Goal: Transaction & Acquisition: Purchase product/service

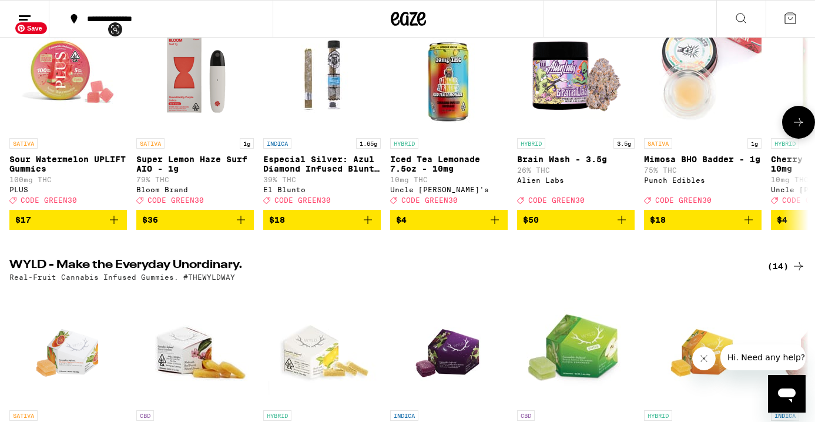
click at [55, 86] on img "Open page for Sour Watermelon UPLIFT Gummies from PLUS" at bounding box center [68, 74] width 118 height 118
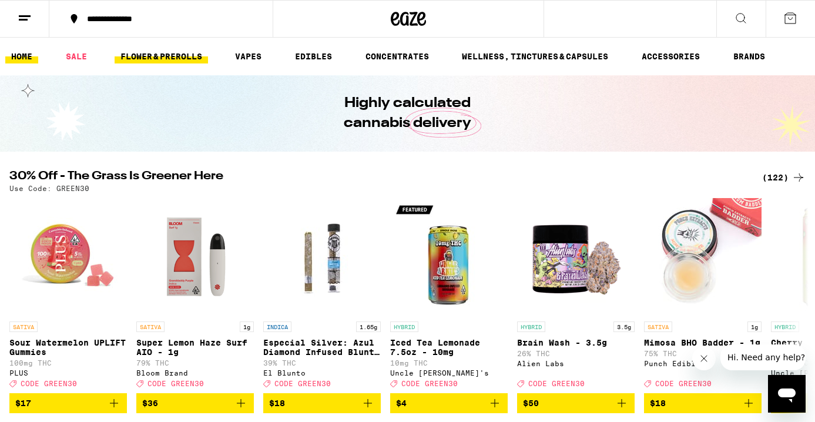
click at [162, 55] on link "FLOWER & PREROLLS" at bounding box center [161, 56] width 93 height 14
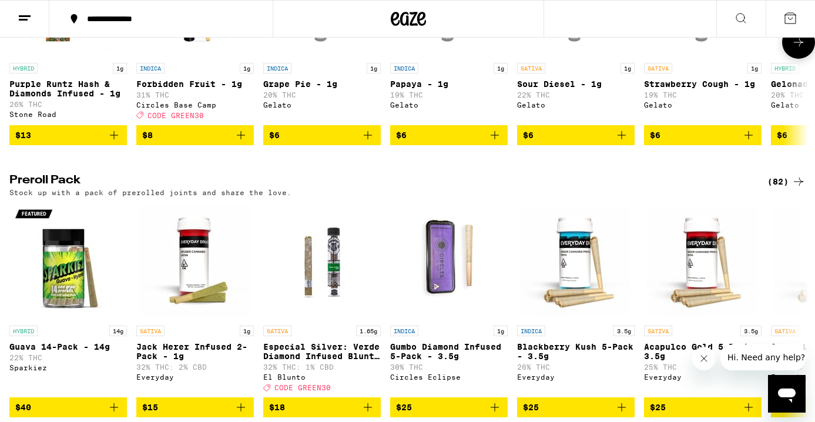
scroll to position [818, 0]
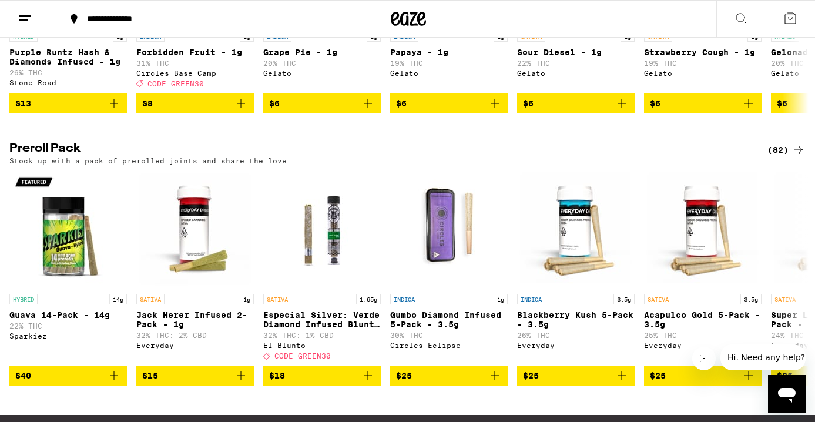
click at [779, 157] on div "(82)" at bounding box center [786, 150] width 38 height 14
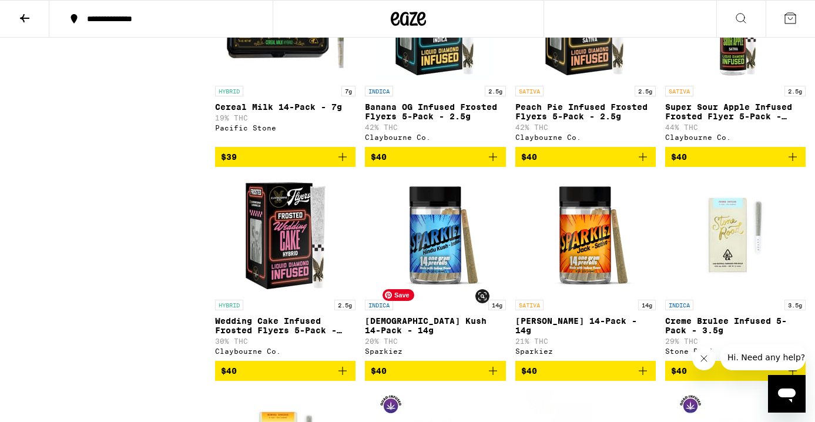
scroll to position [2652, 0]
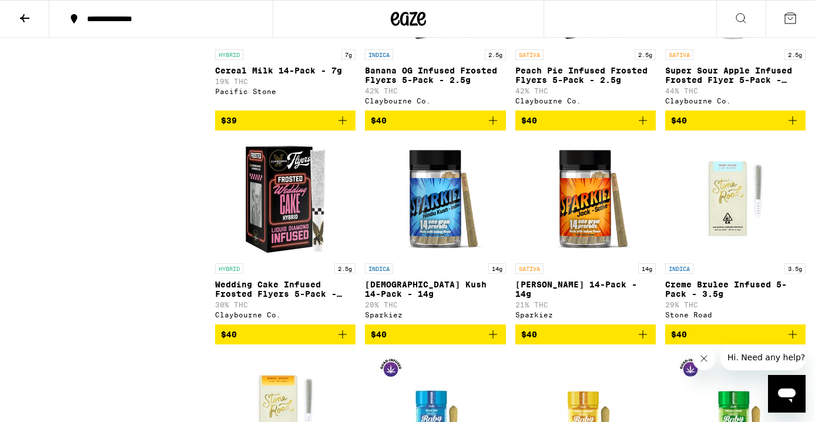
click at [302, 128] on span "$39" at bounding box center [285, 120] width 129 height 14
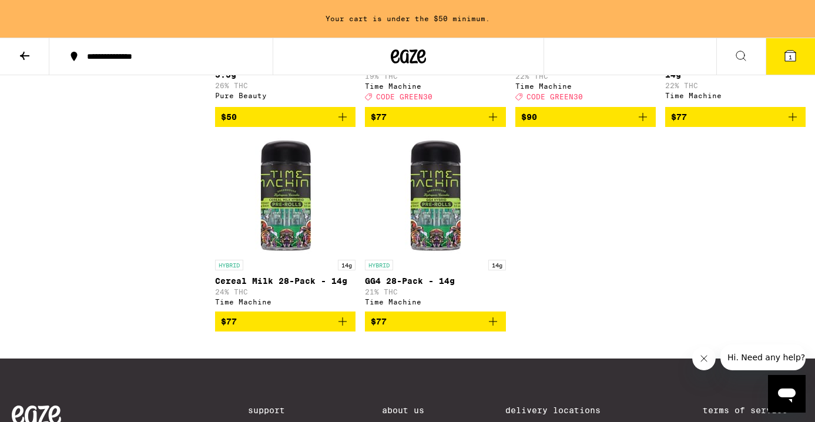
scroll to position [4433, 0]
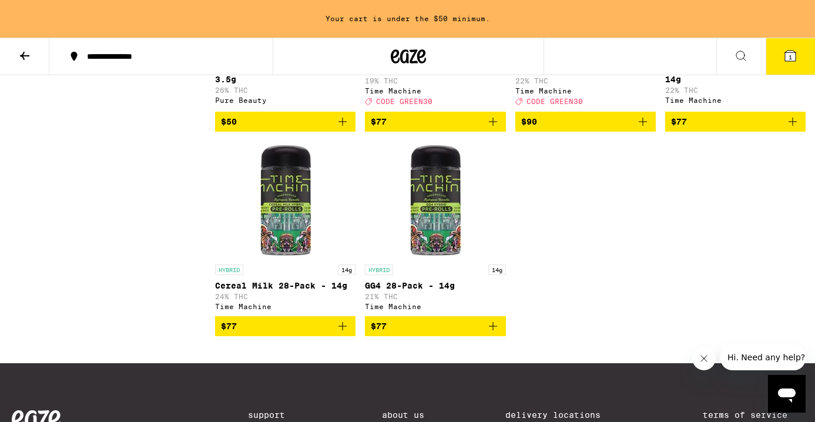
click at [640, 129] on icon "Add to bag" at bounding box center [643, 122] width 14 height 14
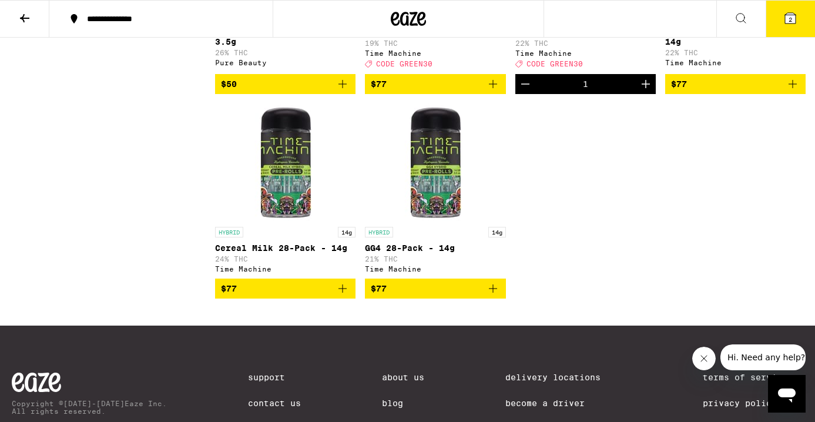
scroll to position [4395, 0]
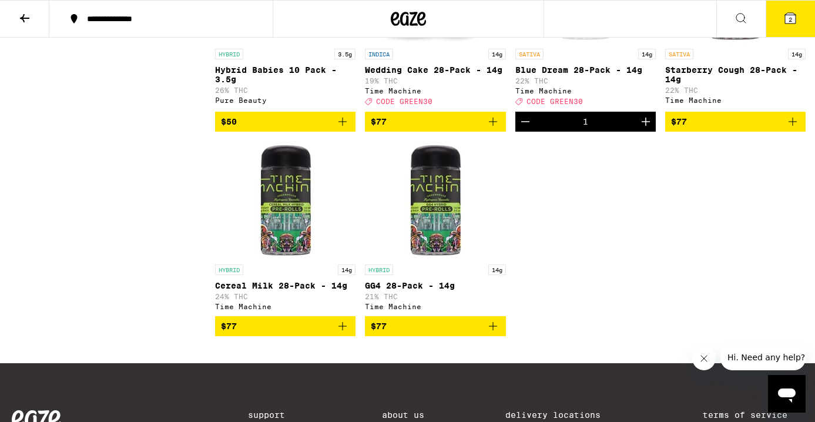
click at [523, 129] on icon "Decrement" at bounding box center [525, 122] width 14 height 14
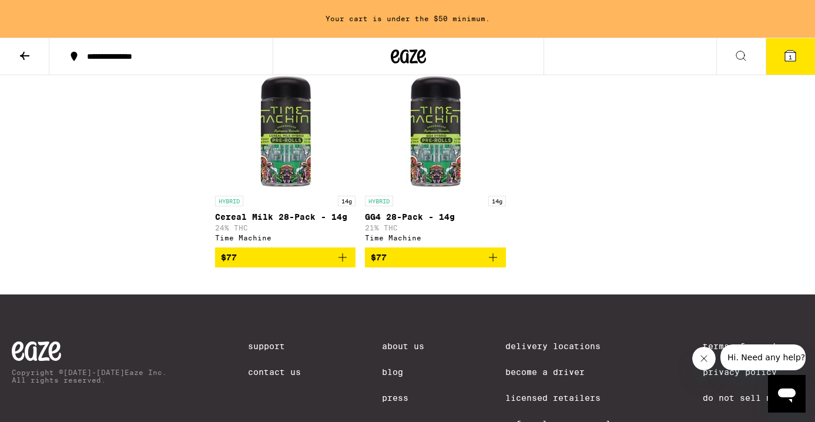
scroll to position [4501, 0]
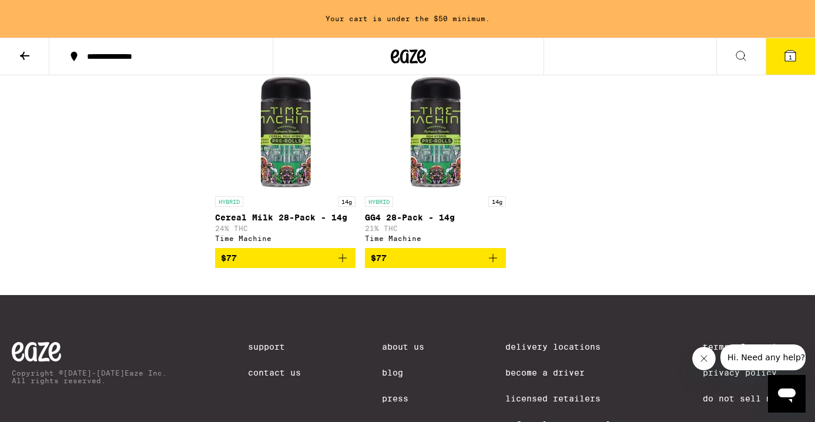
click at [794, 61] on icon "Add to bag" at bounding box center [793, 53] width 14 height 14
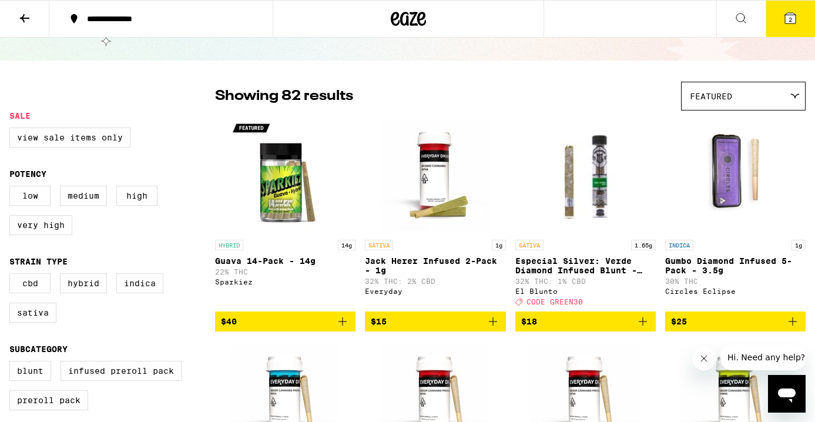
scroll to position [0, 0]
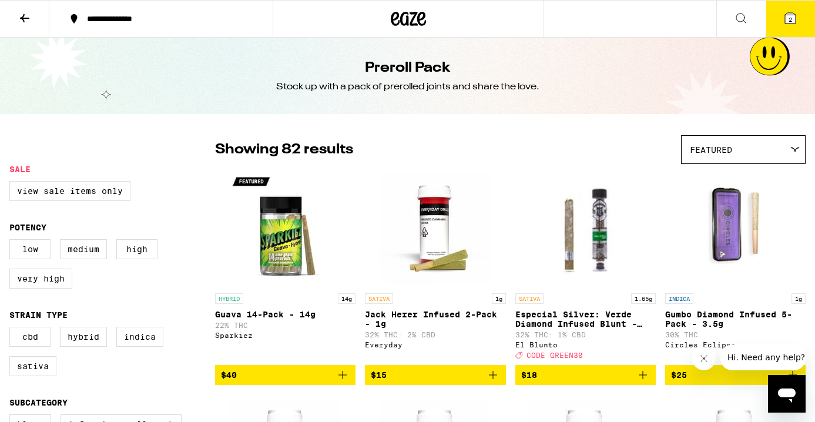
click at [412, 24] on icon at bounding box center [408, 18] width 35 height 21
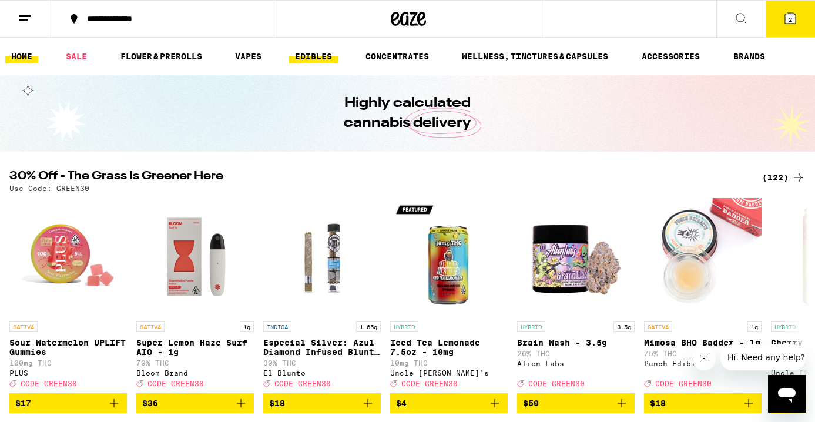
click at [314, 61] on link "EDIBLES" at bounding box center [313, 56] width 49 height 14
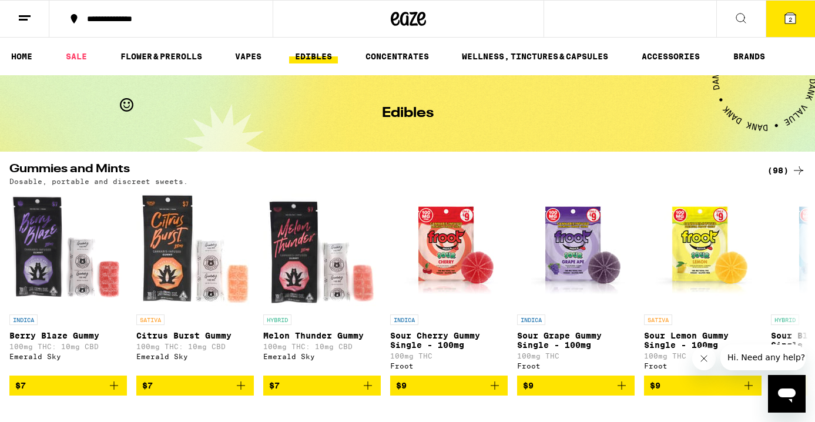
click at [778, 172] on div "(98)" at bounding box center [786, 170] width 38 height 14
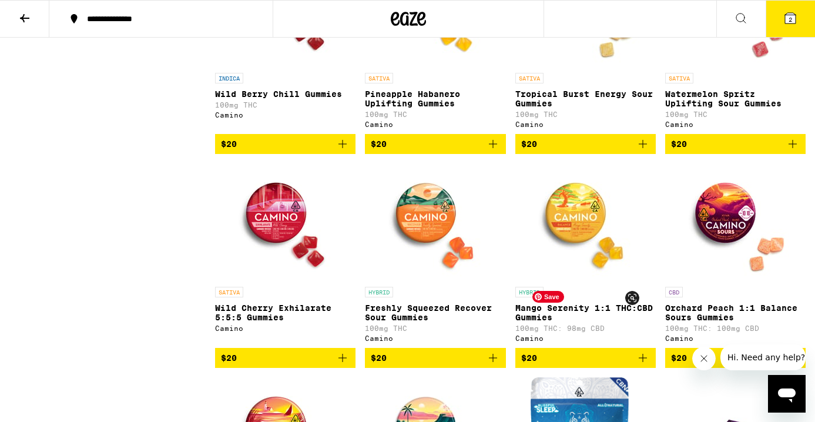
scroll to position [3210, 0]
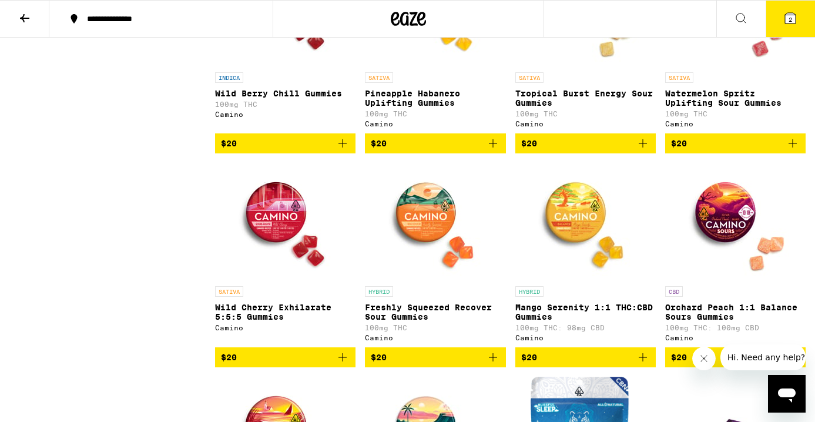
click at [642, 150] on icon "Add to bag" at bounding box center [643, 143] width 14 height 14
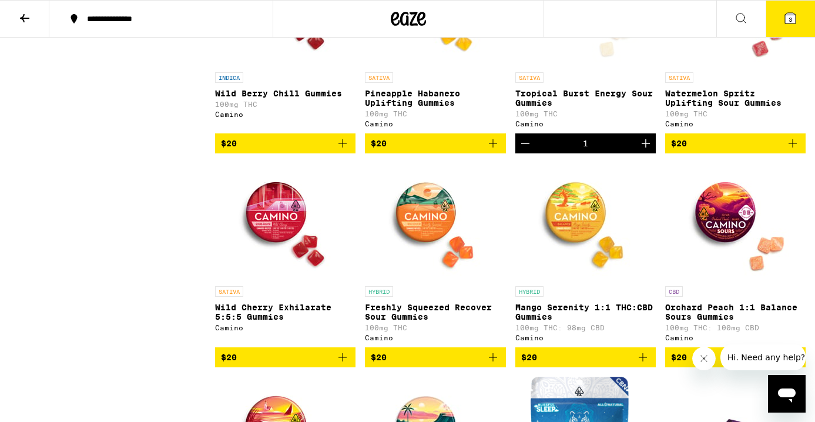
click at [703, 108] on p "Watermelon Spritz Uplifting Sour Gummies" at bounding box center [735, 98] width 140 height 19
click at [581, 108] on p "Tropical Burst Energy Sour Gummies" at bounding box center [585, 98] width 140 height 19
click at [576, 66] on div "Open page for Tropical Burst Energy Sour Gummies from Camino" at bounding box center [585, 8] width 118 height 118
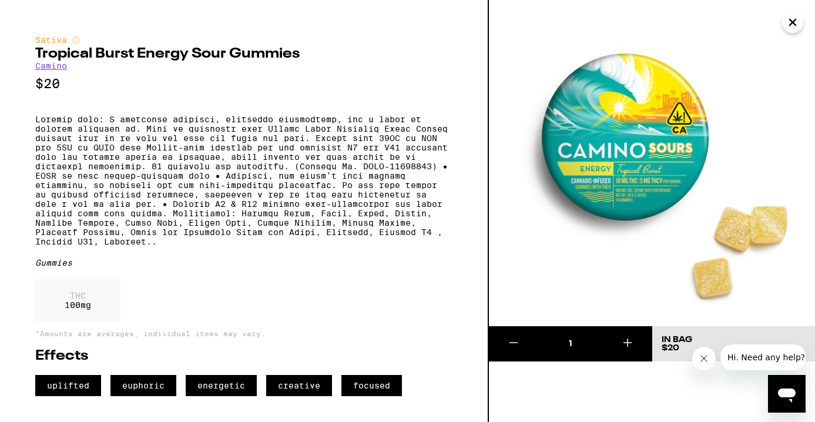
scroll to position [4, 0]
click at [794, 29] on icon "Close" at bounding box center [793, 23] width 14 height 18
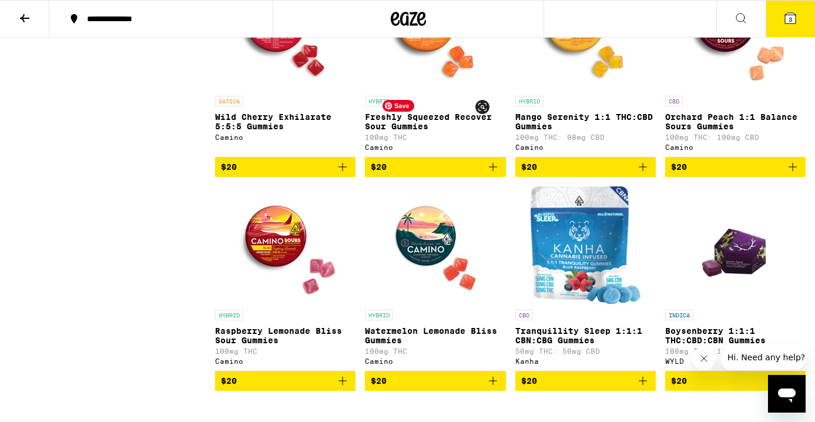
scroll to position [3409, 0]
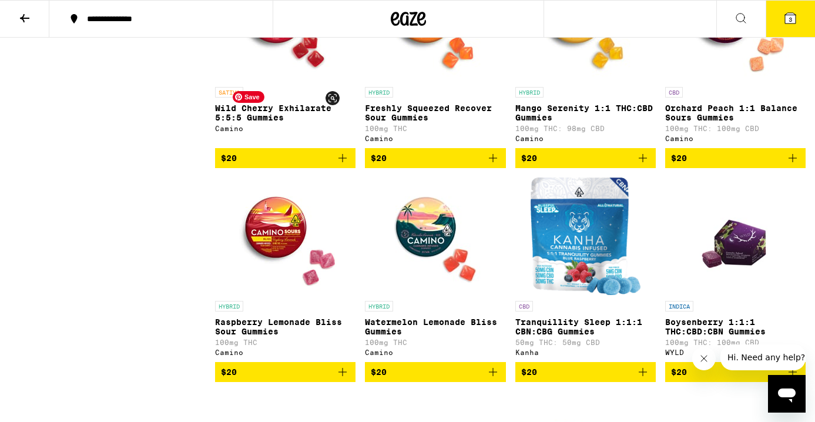
click at [277, 81] on img "Open page for Wild Cherry Exhilarate 5:5:5 Gummies from Camino" at bounding box center [286, 23] width 118 height 118
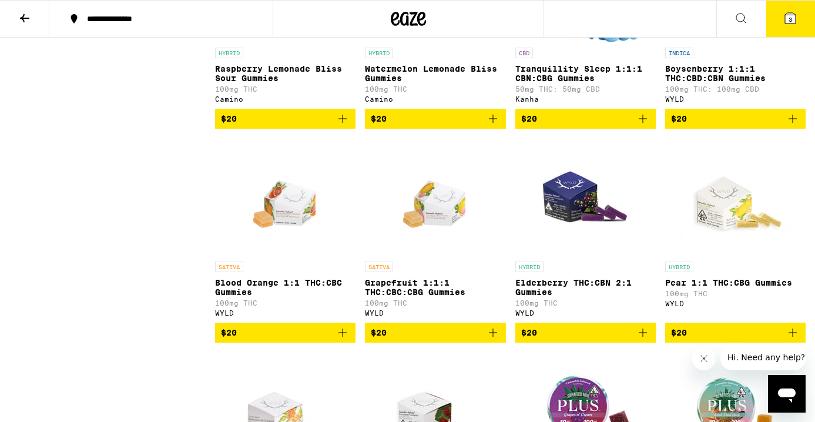
scroll to position [3663, 0]
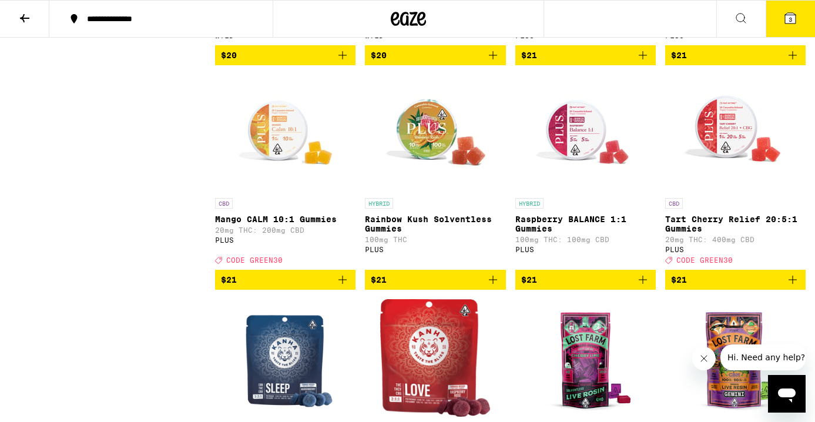
scroll to position [4155, 0]
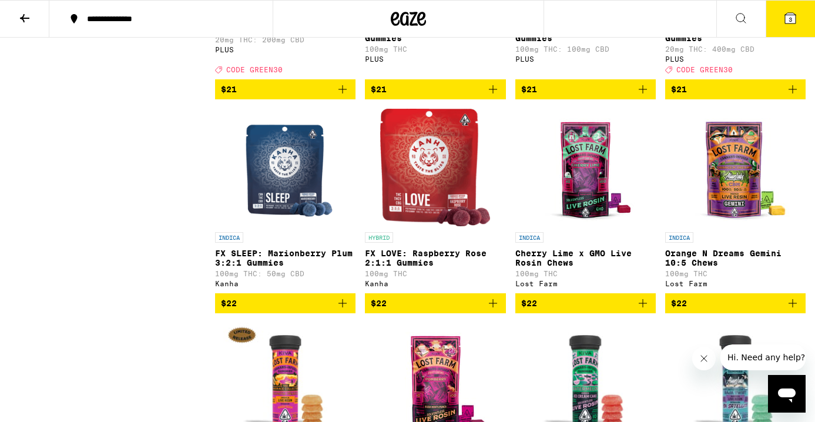
scroll to position [4345, 0]
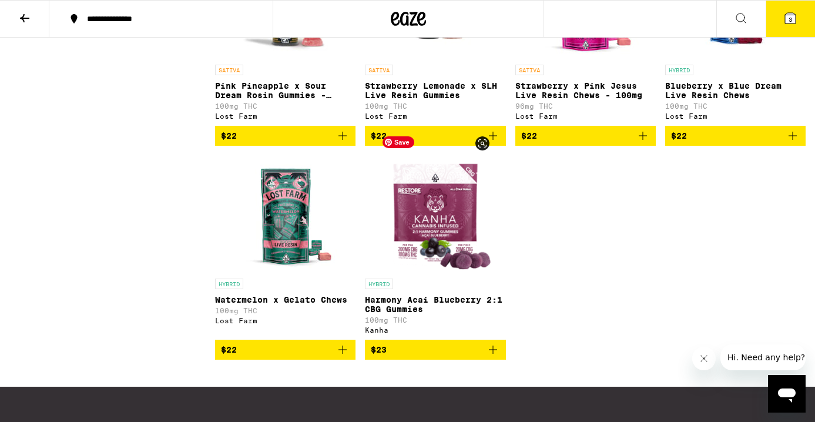
scroll to position [5154, 0]
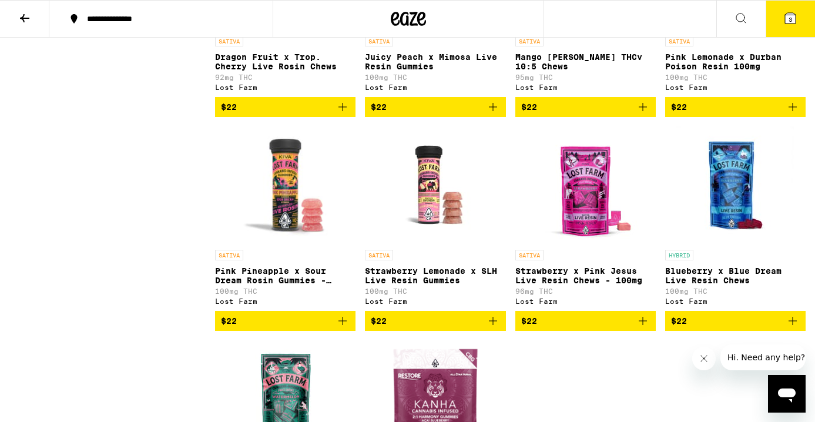
scroll to position [4969, 0]
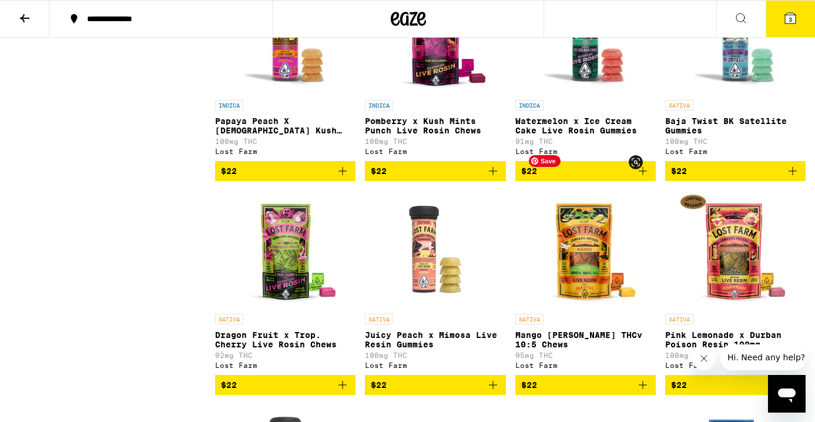
scroll to position [4712, 0]
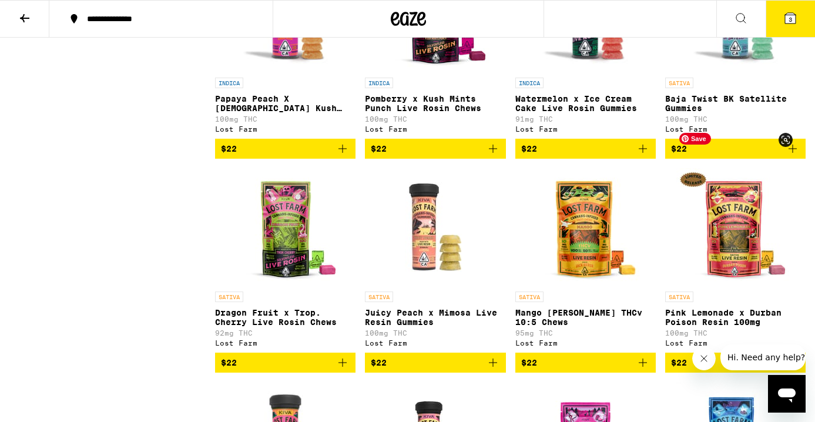
click at [735, 72] on img "Open page for Baja Twist BK Satellite Gummies from Lost Farm" at bounding box center [735, 13] width 125 height 118
click at [733, 72] on img "Open page for Baja Twist BK Satellite Gummies from Lost Farm" at bounding box center [735, 13] width 125 height 118
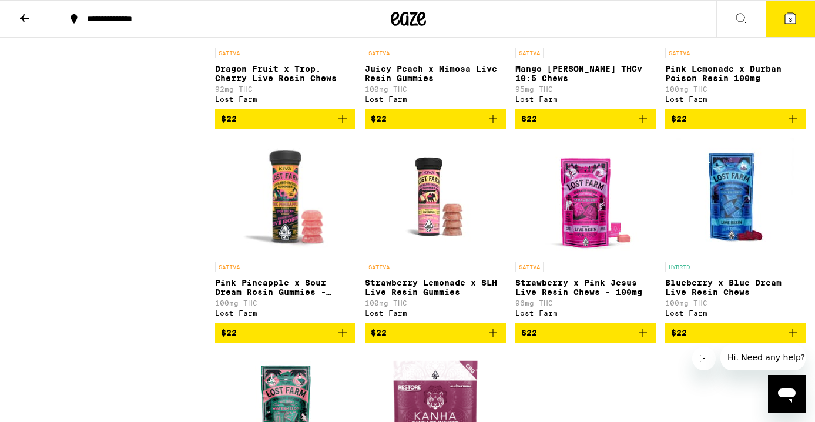
scroll to position [4971, 0]
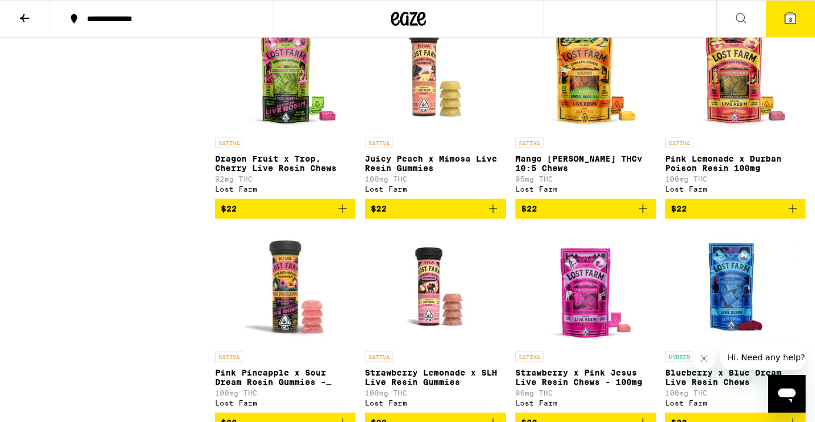
scroll to position [4868, 0]
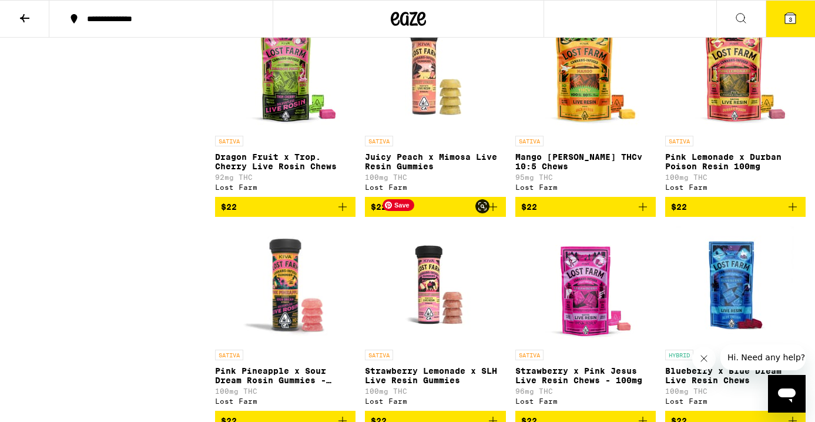
click at [420, 130] on img "Open page for Juicy Peach x Mimosa Live Resin Gummies from Lost Farm" at bounding box center [436, 71] width 118 height 118
click at [286, 130] on img "Open page for Dragon Fruit x Trop. Cherry Live Rosin Chews from Lost Farm" at bounding box center [286, 71] width 118 height 118
click at [290, 130] on img "Open page for Dragon Fruit x Trop. Cherry Live Rosin Chews from Lost Farm" at bounding box center [286, 71] width 118 height 118
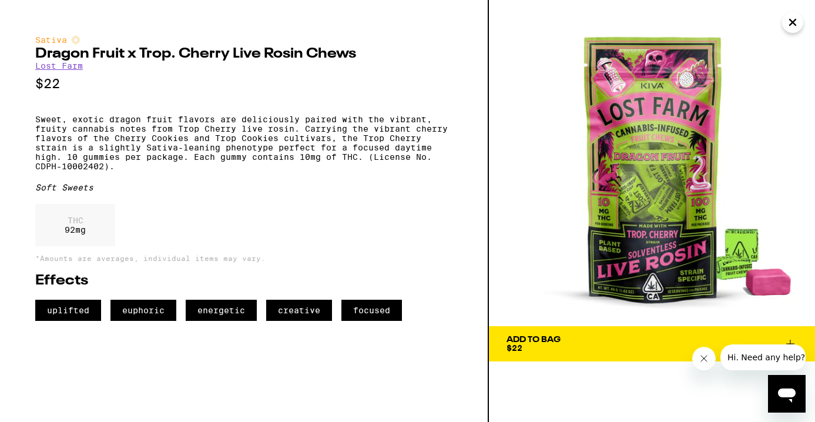
click at [579, 342] on span "Add To Bag $22" at bounding box center [651, 343] width 291 height 16
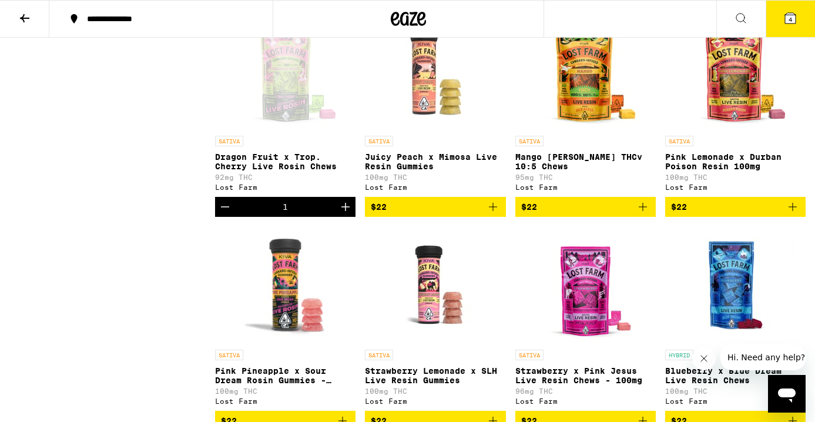
click at [796, 14] on icon at bounding box center [790, 18] width 14 height 14
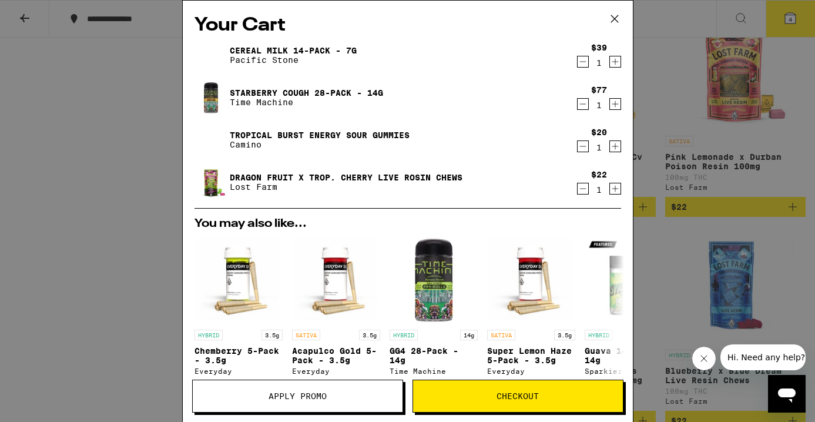
scroll to position [198, 0]
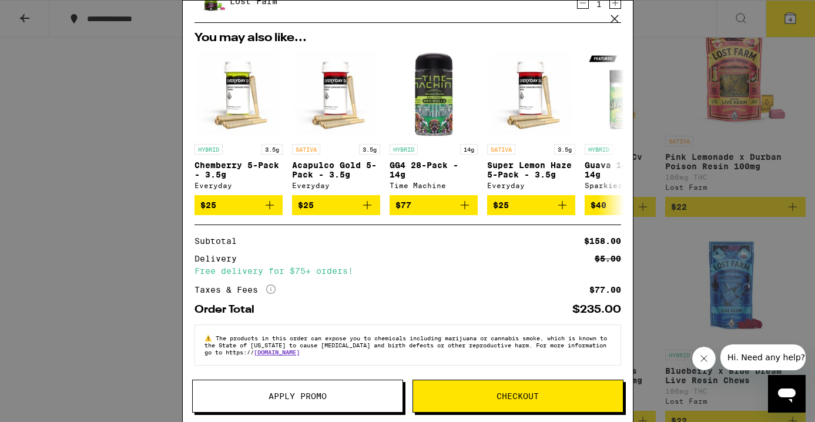
click at [331, 388] on button "Apply Promo" at bounding box center [297, 396] width 211 height 33
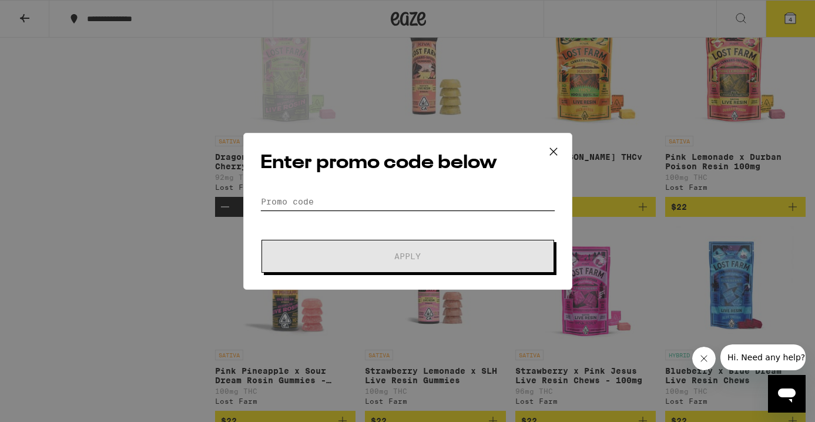
click at [339, 209] on input "Promo Code" at bounding box center [407, 202] width 295 height 18
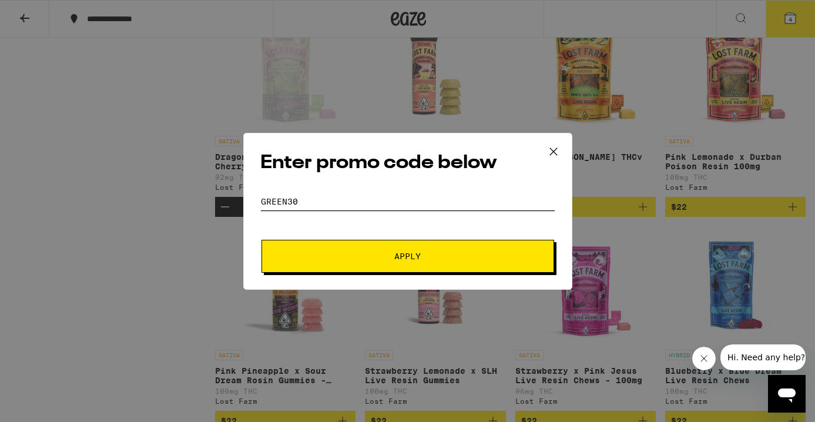
type input "green30"
click at [395, 240] on button "Apply" at bounding box center [407, 256] width 293 height 33
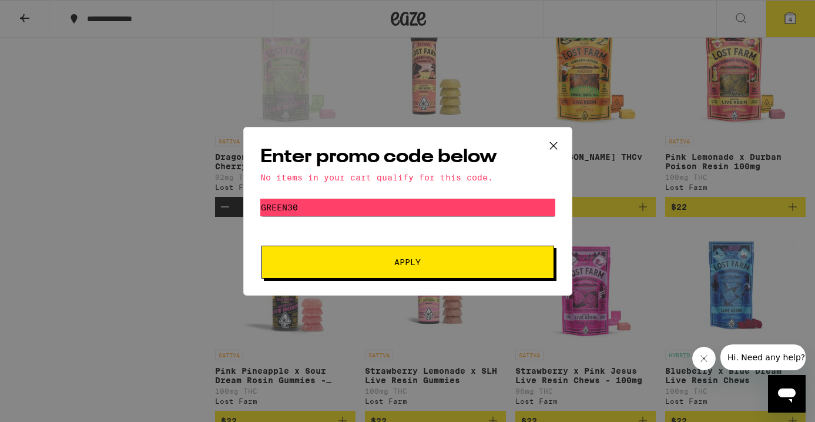
click at [556, 146] on icon at bounding box center [554, 146] width 18 height 18
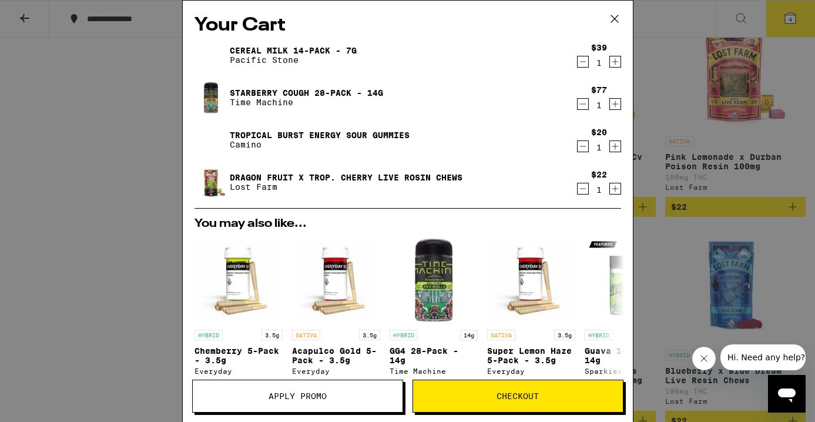
scroll to position [198, 0]
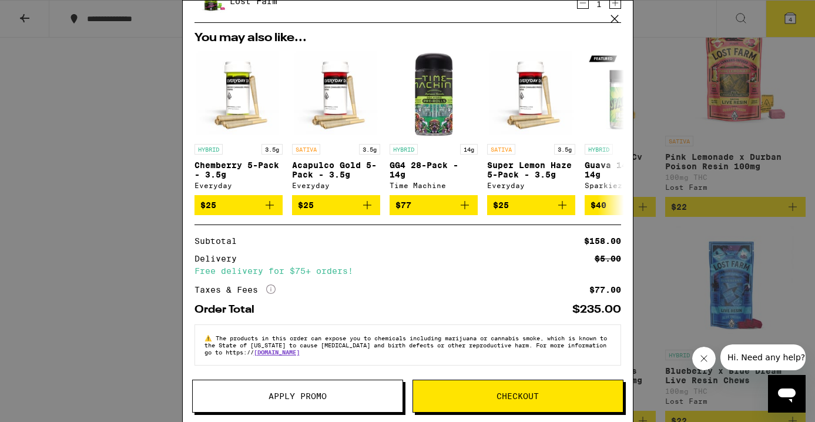
click at [449, 399] on span "Checkout" at bounding box center [518, 396] width 210 height 8
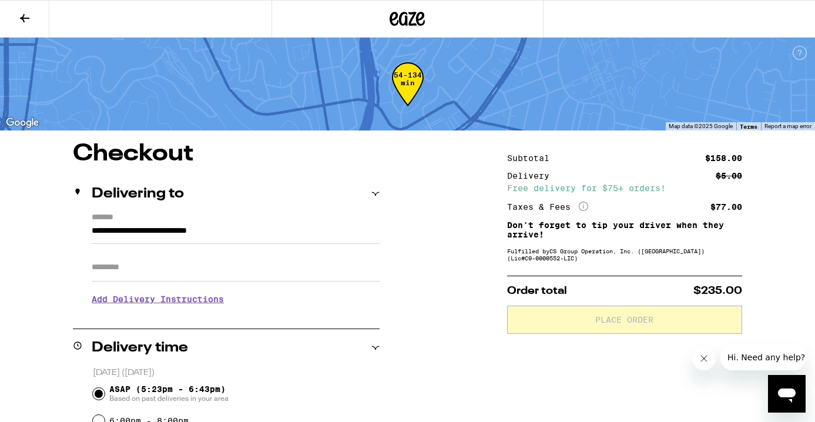
click at [27, 15] on icon at bounding box center [25, 18] width 14 height 14
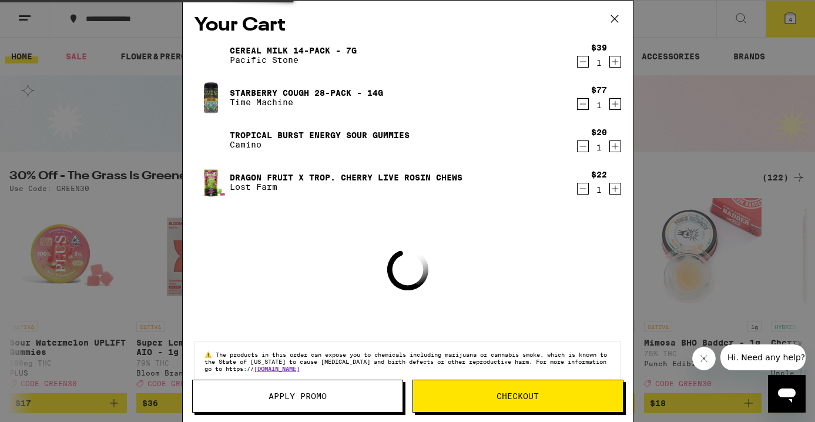
click at [613, 19] on icon at bounding box center [615, 19] width 18 height 18
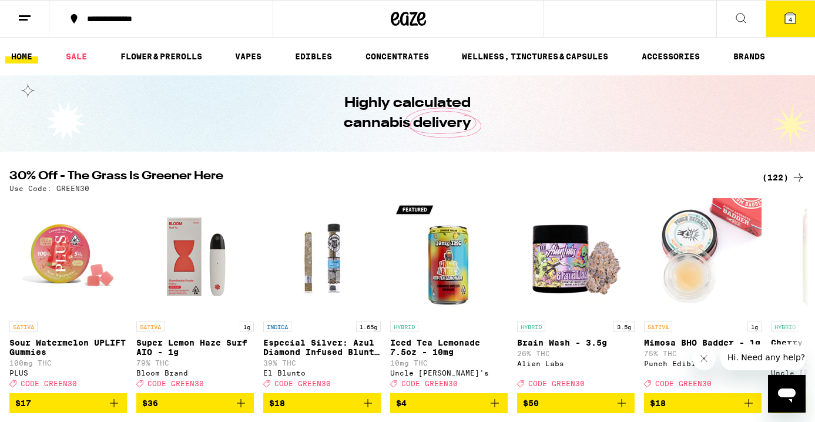
click at [795, 15] on icon at bounding box center [790, 18] width 11 height 11
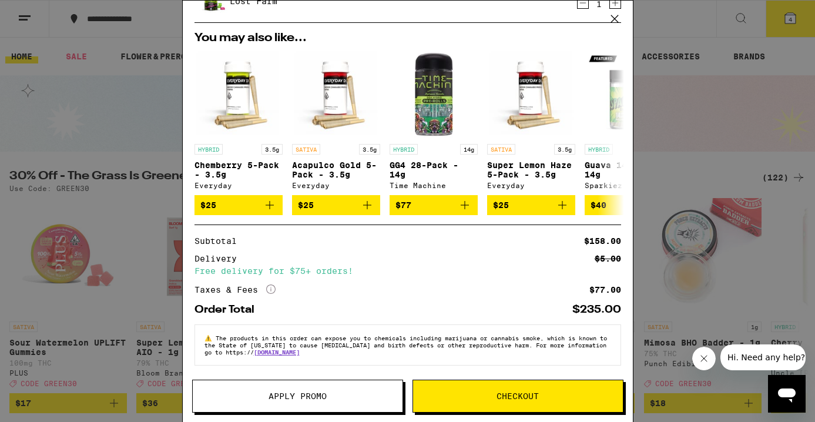
scroll to position [198, 0]
click at [534, 400] on span "Checkout" at bounding box center [517, 396] width 42 height 8
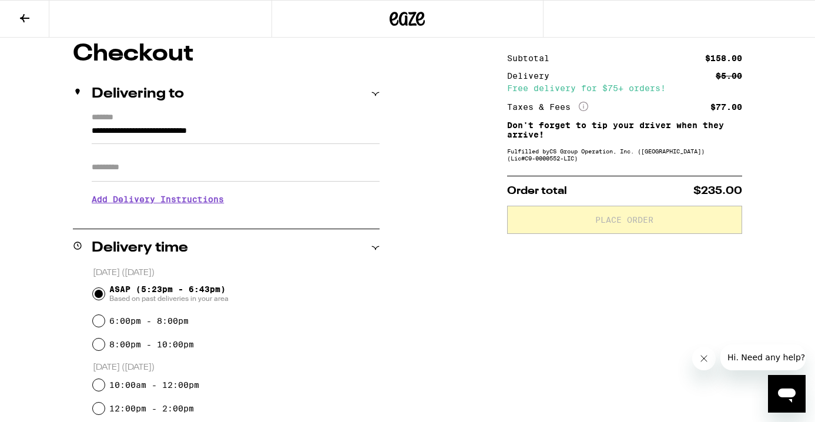
scroll to position [472, 0]
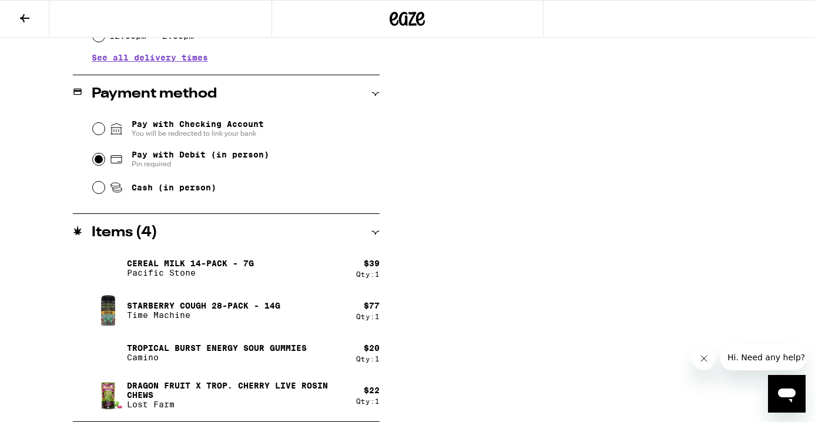
click at [100, 165] on input "Pay with Debit (in person) Pin required" at bounding box center [99, 159] width 12 height 12
radio input "true"
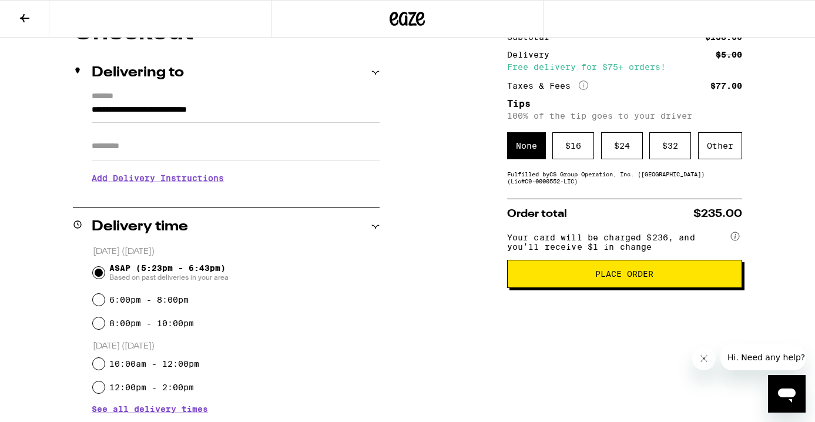
scroll to position [122, 0]
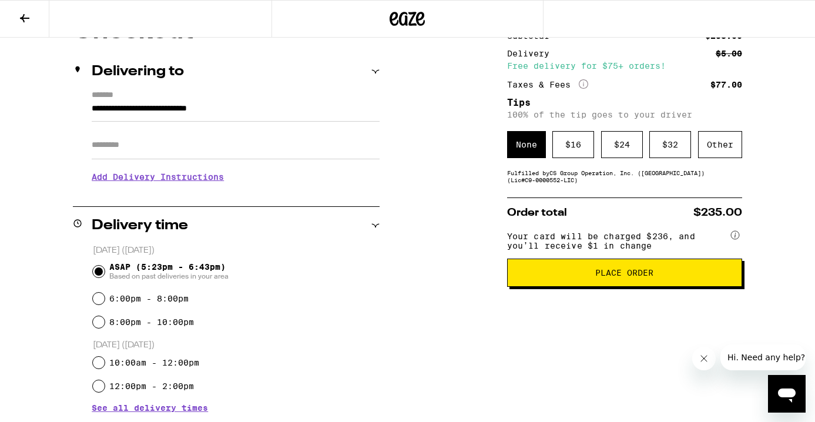
click at [645, 277] on span "Place Order" at bounding box center [624, 273] width 58 height 8
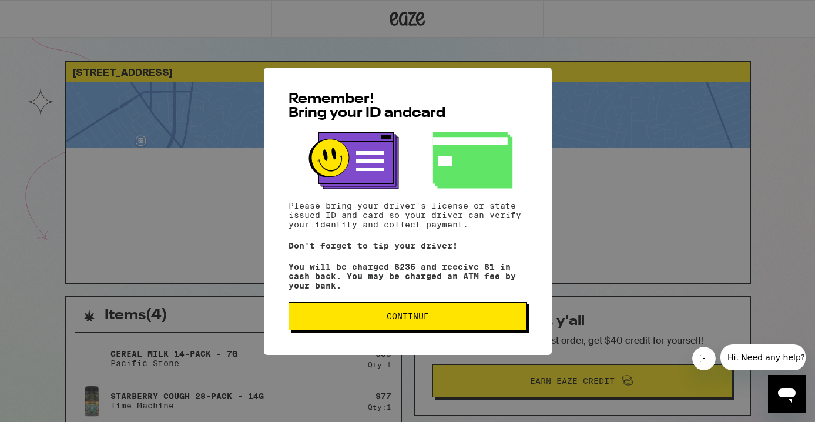
click at [427, 311] on button "Continue" at bounding box center [407, 316] width 239 height 28
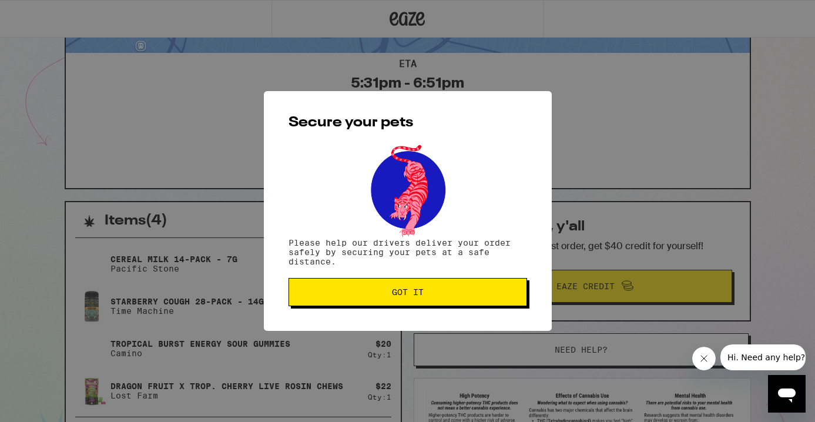
click at [473, 300] on button "Got it" at bounding box center [407, 292] width 239 height 28
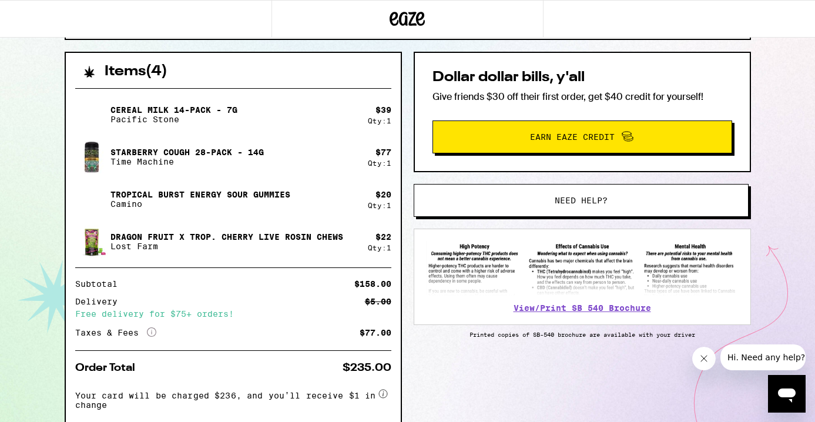
scroll to position [311, 0]
